Goal: Information Seeking & Learning: Learn about a topic

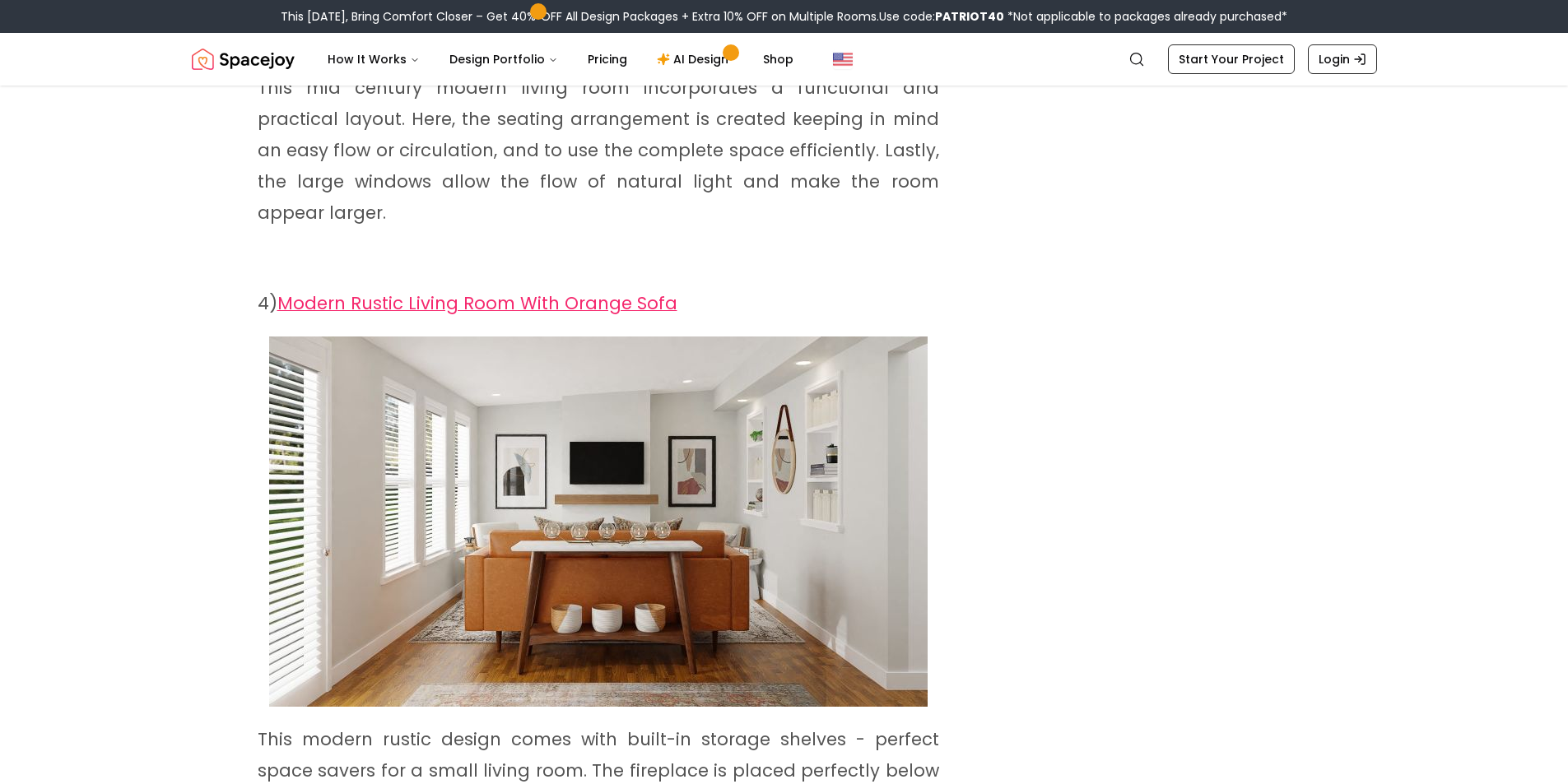
scroll to position [2387, 0]
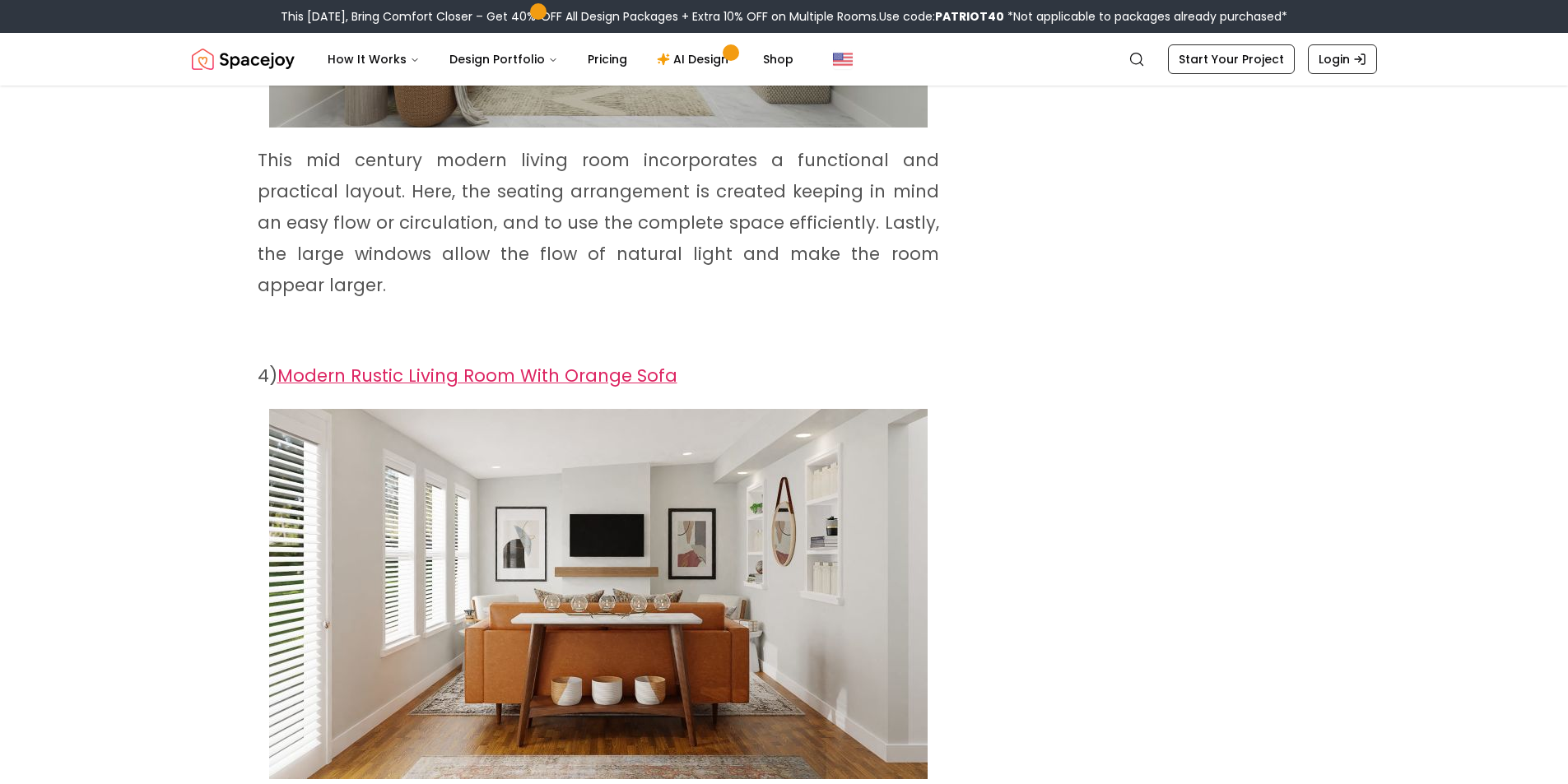
click at [541, 364] on span "Modern Rustic Living Room With Orange Sofa" at bounding box center [477, 376] width 400 height 24
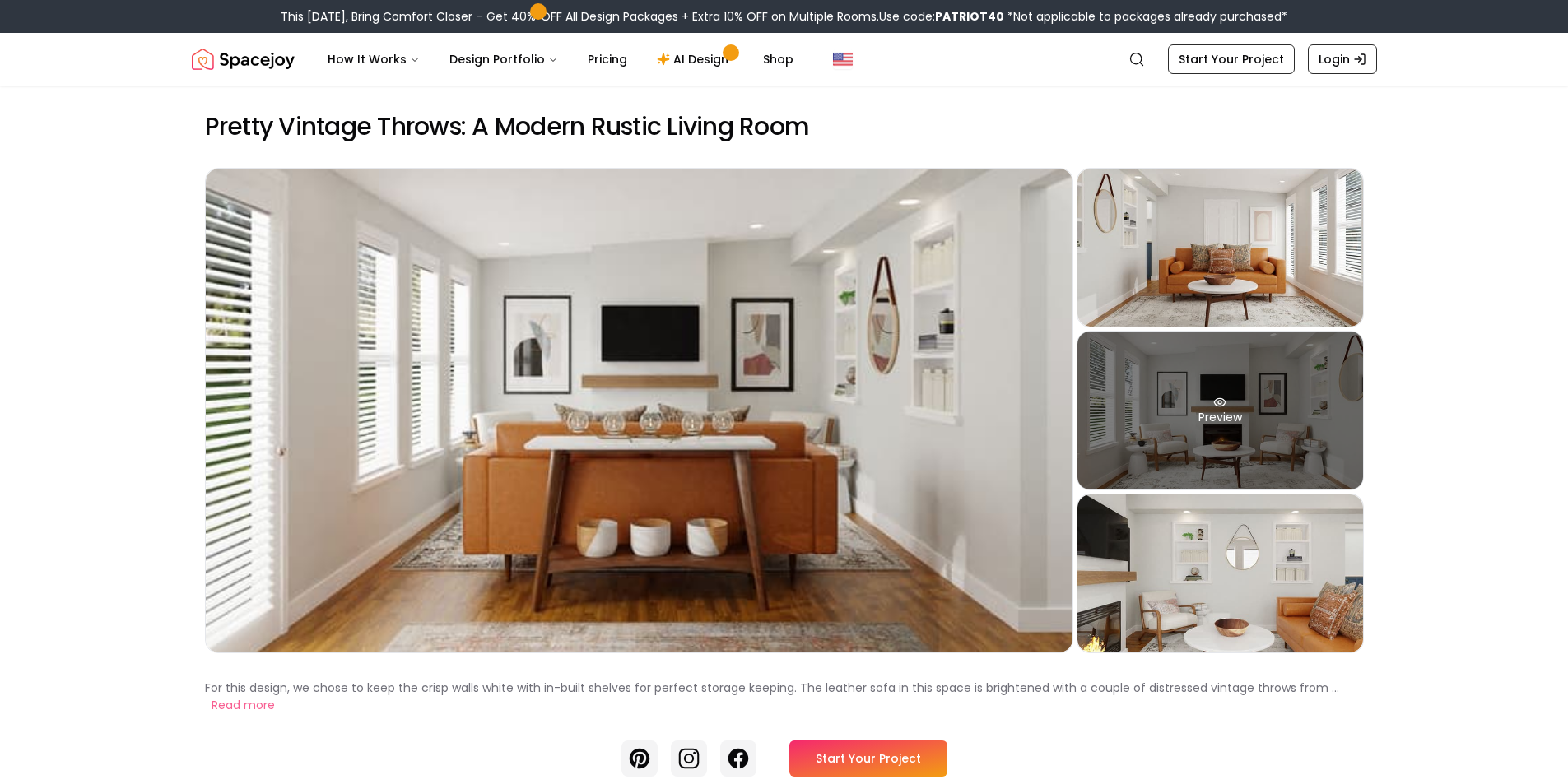
click at [1283, 473] on div "Preview" at bounding box center [1220, 411] width 285 height 158
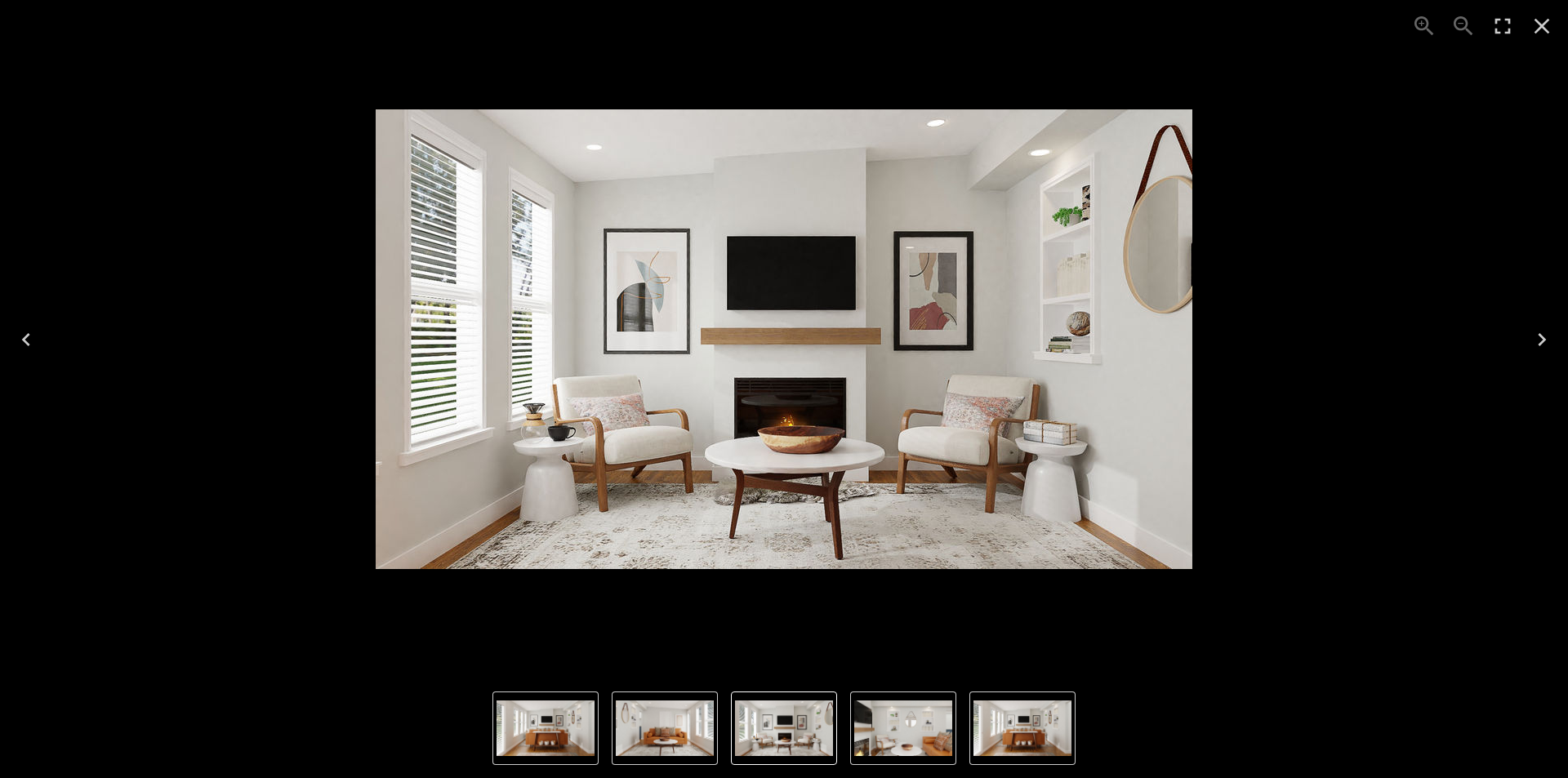
click at [1555, 334] on button "Next" at bounding box center [1541, 340] width 52 height 65
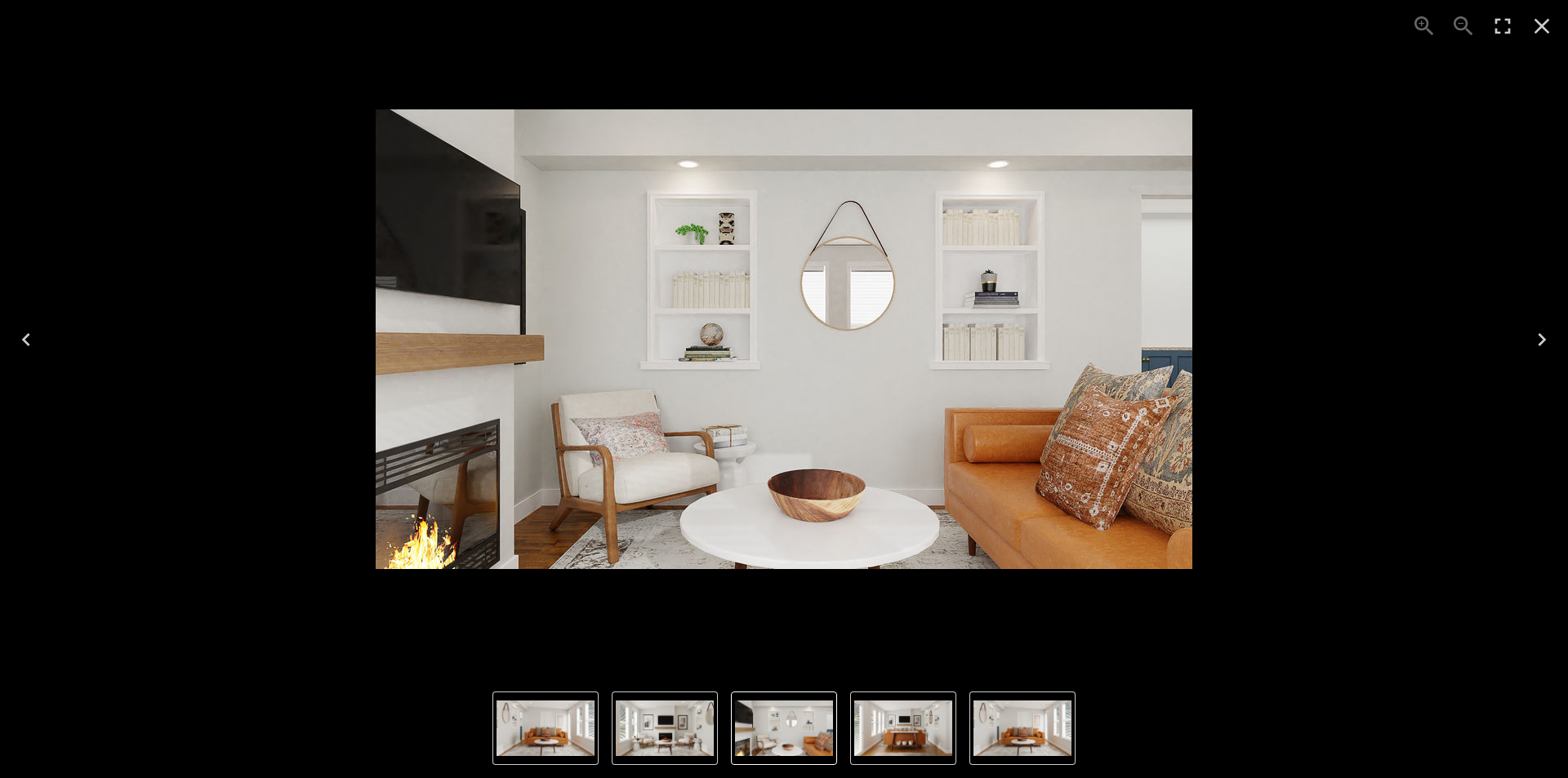
click at [1555, 334] on button "Next" at bounding box center [1541, 340] width 52 height 65
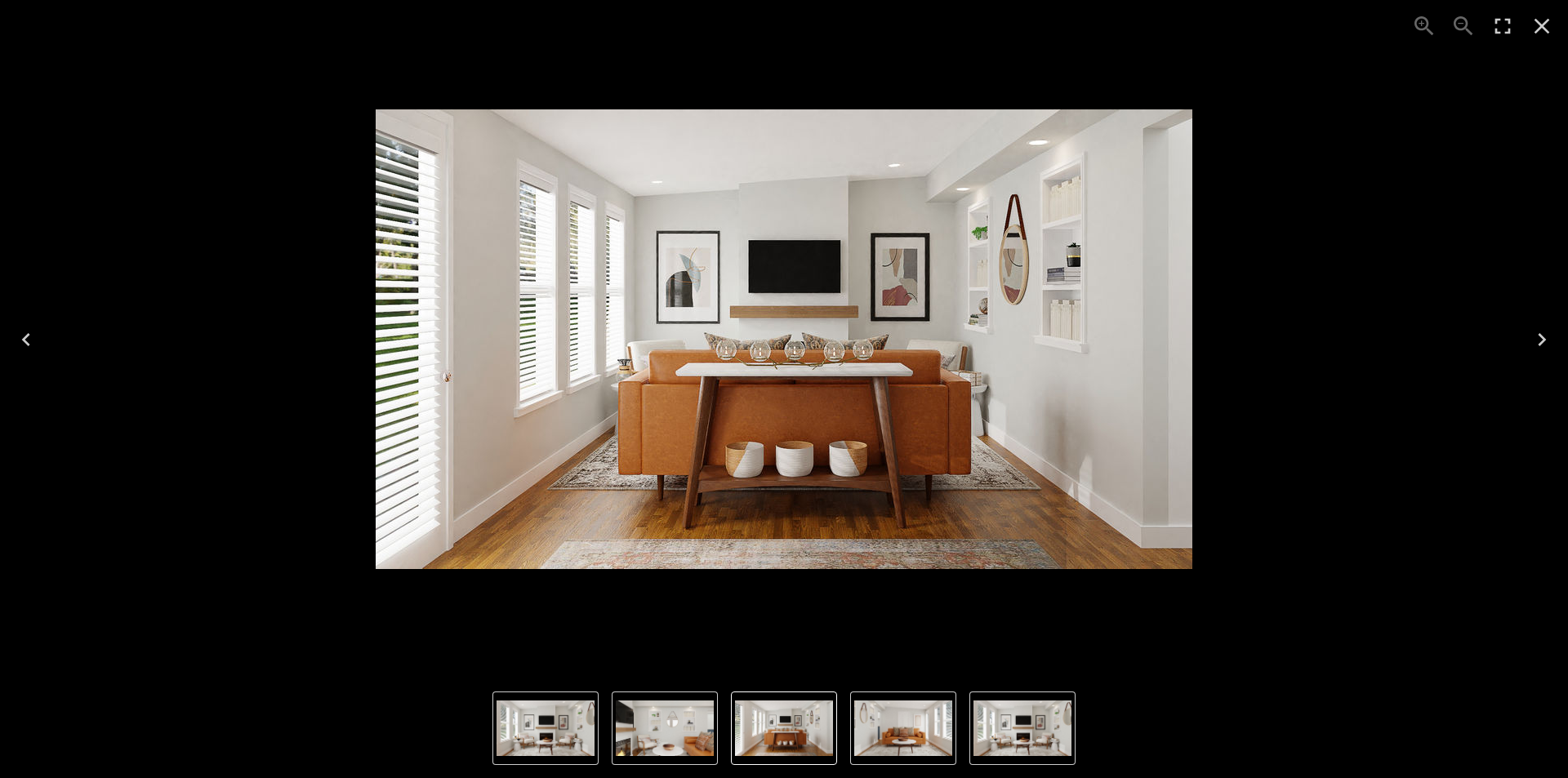
click at [23, 346] on icon "Previous" at bounding box center [26, 340] width 26 height 26
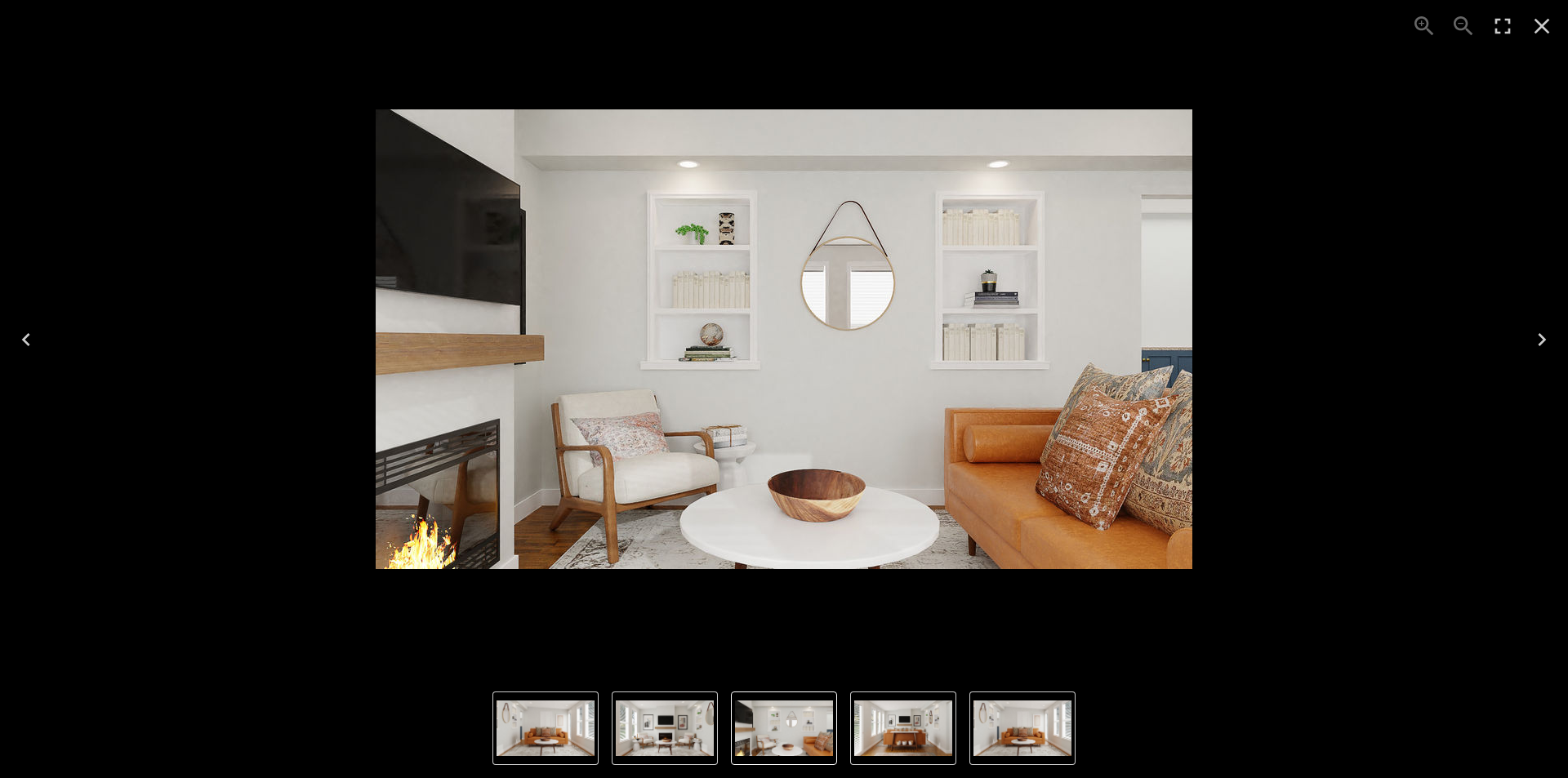
click at [23, 346] on icon "Previous" at bounding box center [26, 340] width 26 height 26
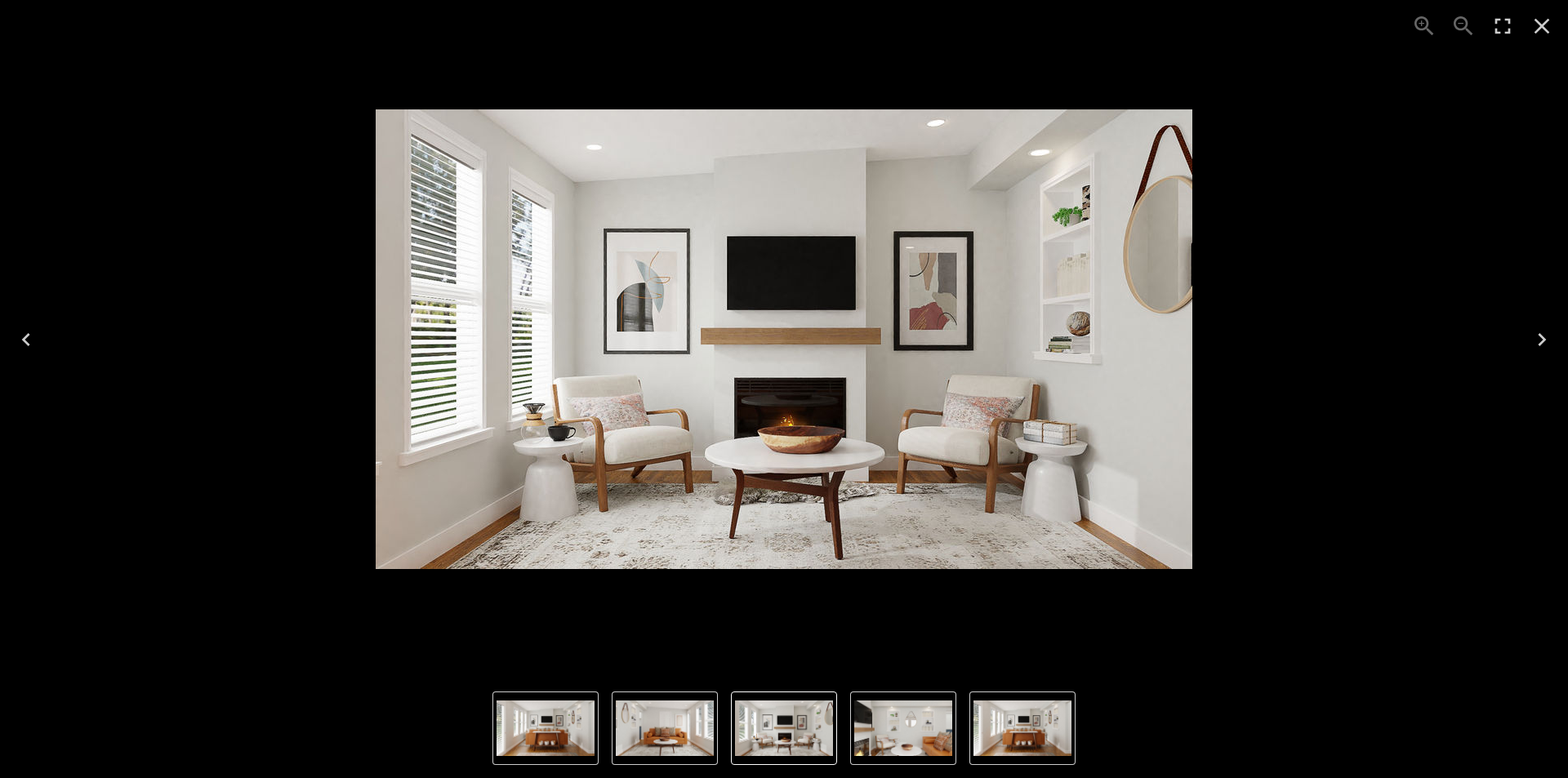
click at [23, 346] on icon "Previous" at bounding box center [26, 340] width 26 height 26
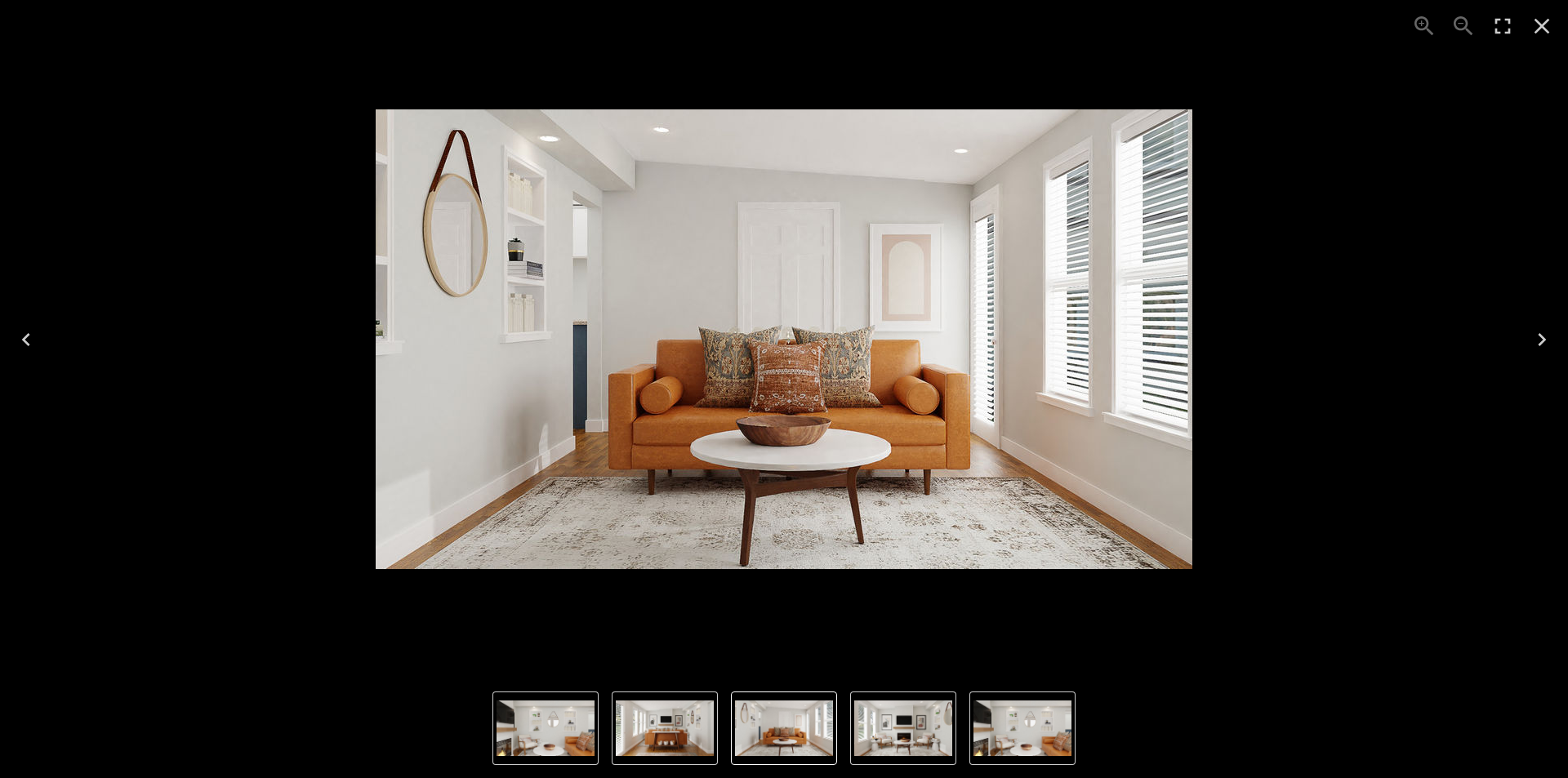
click at [23, 346] on icon "Previous" at bounding box center [26, 340] width 26 height 26
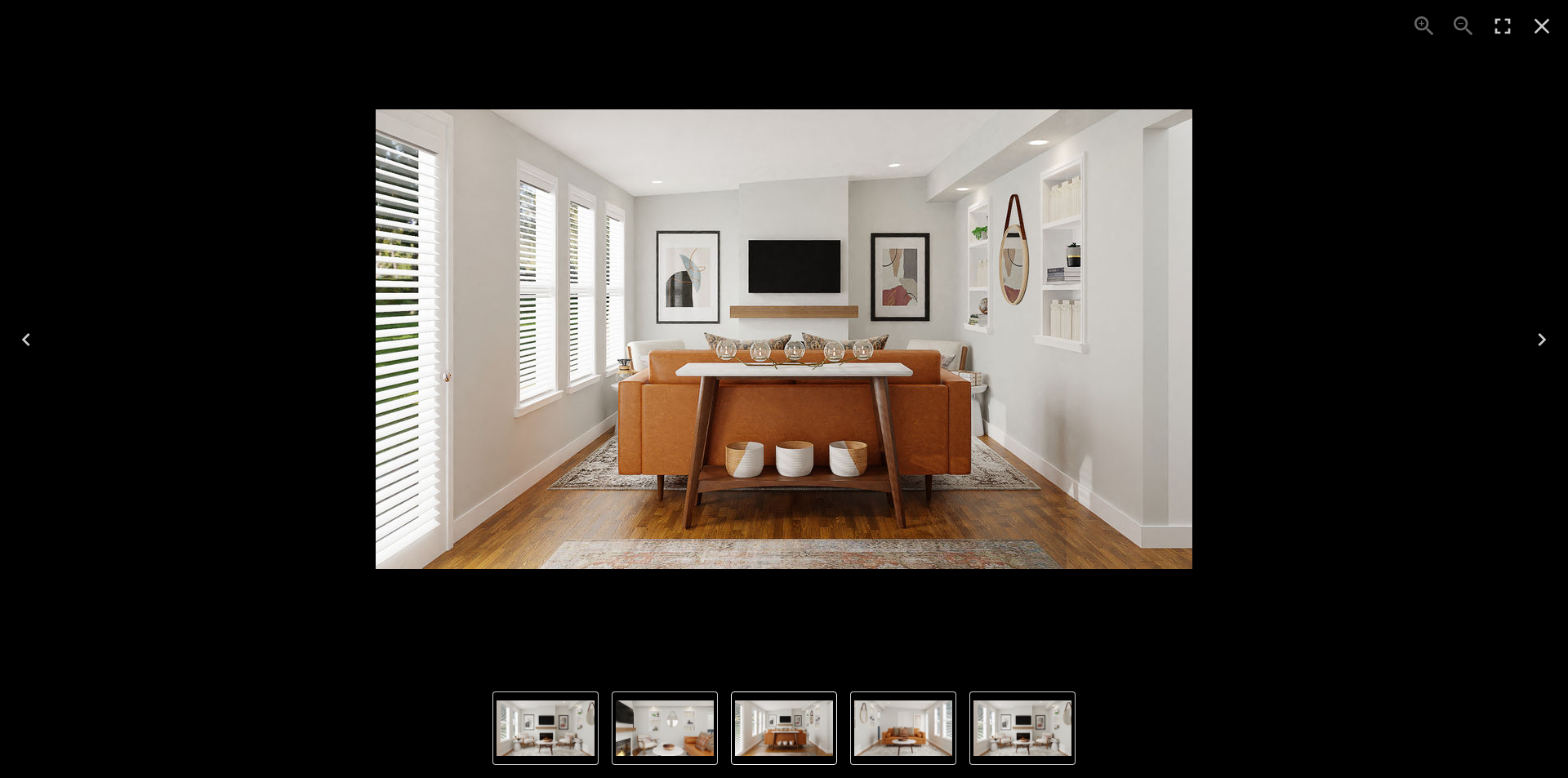
click at [23, 346] on icon "Previous" at bounding box center [26, 340] width 26 height 26
